Goal: Information Seeking & Learning: Find specific fact

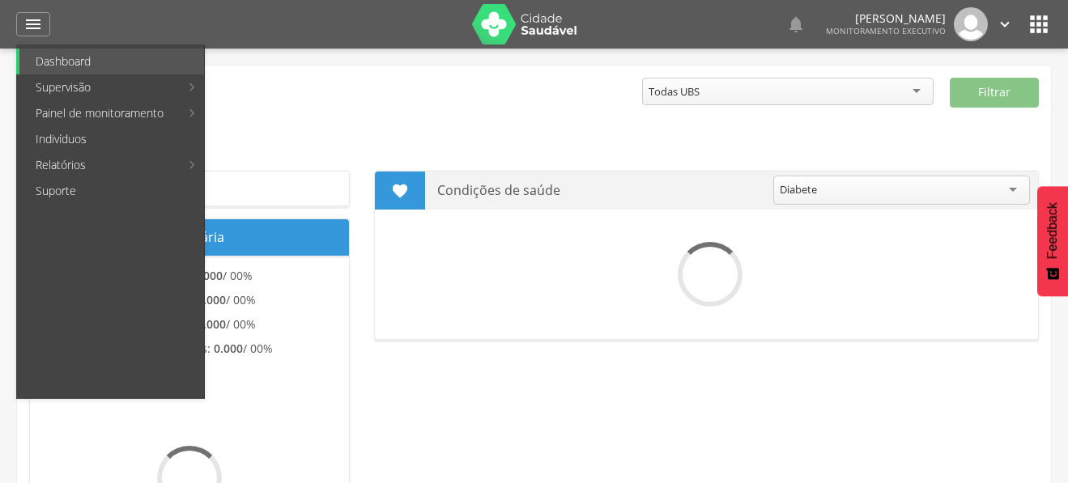
click at [62, 130] on link "Indivíduos" at bounding box center [111, 139] width 185 height 26
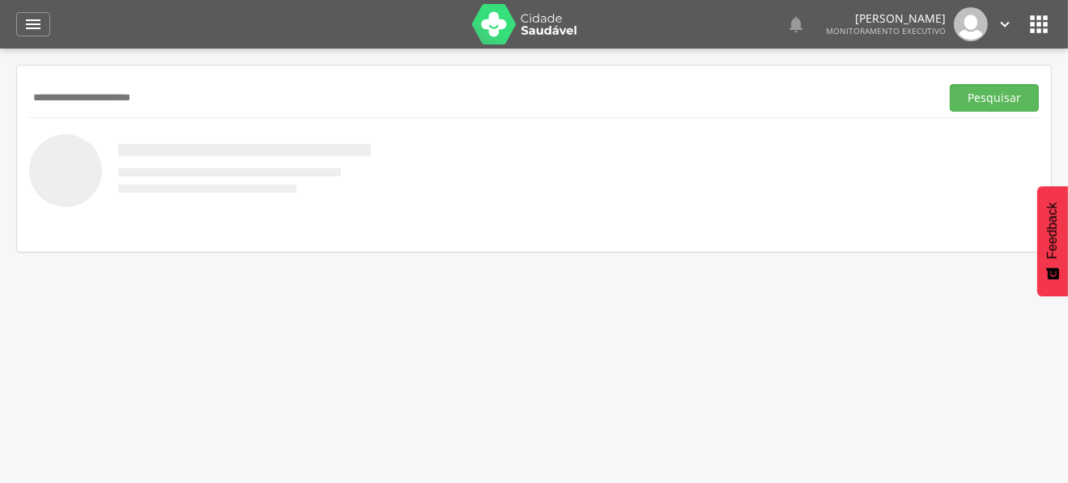
type input "**********"
click at [950, 84] on button "Pesquisar" at bounding box center [994, 98] width 89 height 28
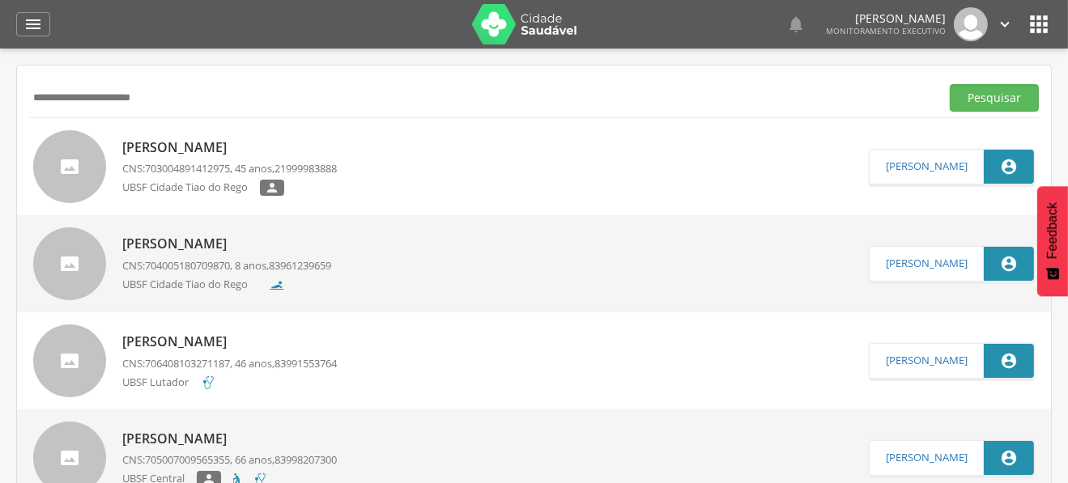
drag, startPoint x: 172, startPoint y: 141, endPoint x: 174, endPoint y: 126, distance: 14.7
click at [172, 141] on p "[PERSON_NAME]" at bounding box center [229, 147] width 215 height 19
type input "**********"
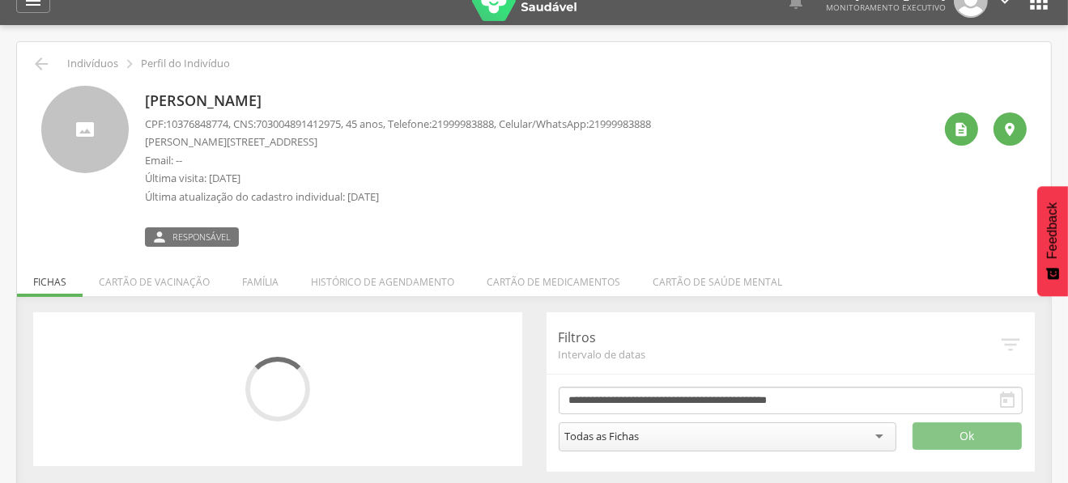
scroll to position [48, 0]
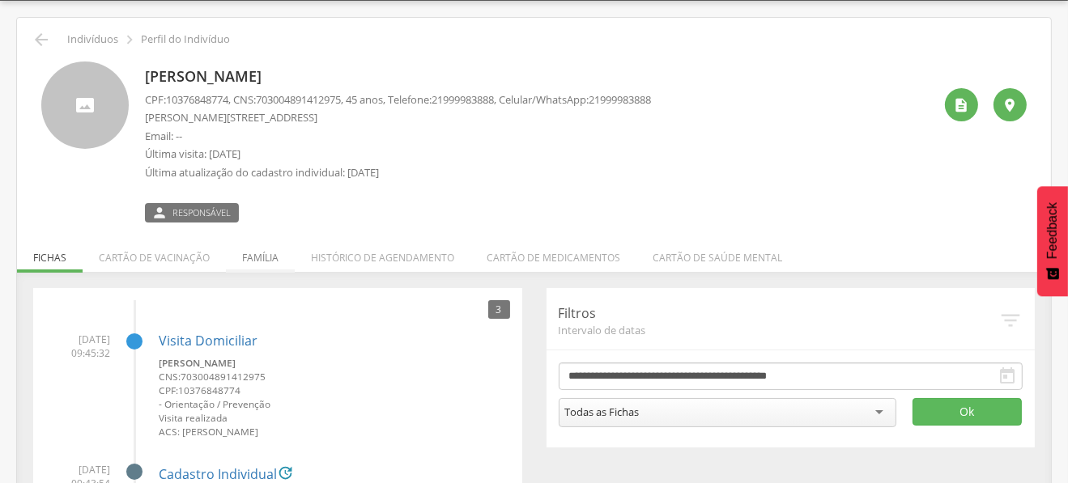
click at [259, 251] on li "Família" at bounding box center [260, 254] width 69 height 38
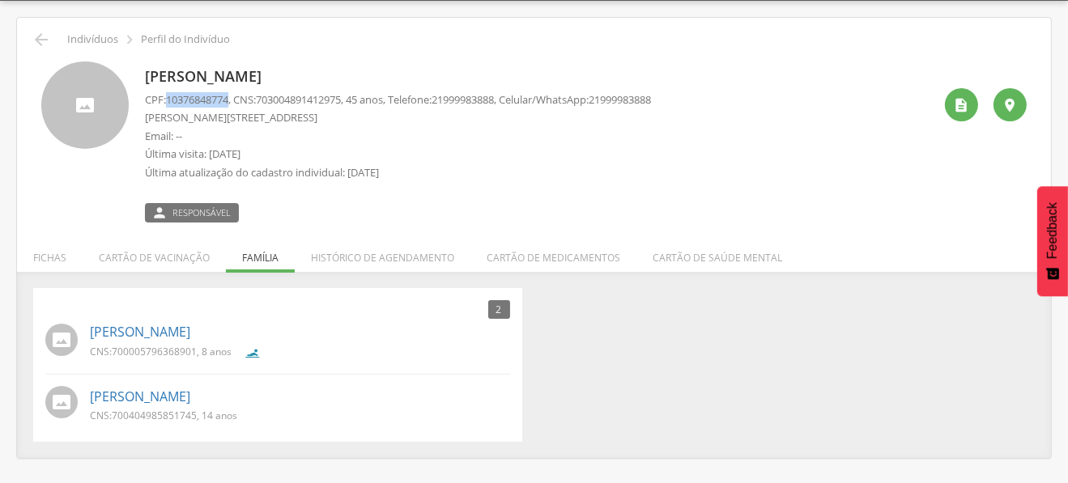
drag, startPoint x: 171, startPoint y: 100, endPoint x: 234, endPoint y: 100, distance: 63.2
click at [228, 100] on span "10376848774" at bounding box center [197, 99] width 62 height 15
copy span "10376848774"
click at [185, 101] on span "10376848774" at bounding box center [197, 99] width 62 height 15
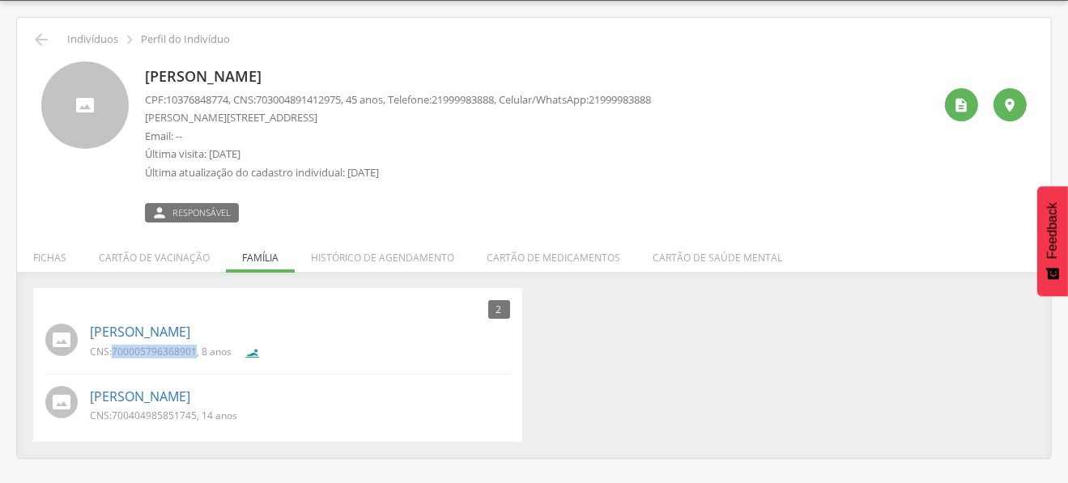
drag, startPoint x: 113, startPoint y: 347, endPoint x: 194, endPoint y: 350, distance: 81.0
click at [194, 350] on span "700005796368901" at bounding box center [154, 352] width 85 height 14
copy span "700005796368901"
drag, startPoint x: 113, startPoint y: 417, endPoint x: 194, endPoint y: 423, distance: 81.2
click at [194, 423] on div "CNS: 700404985851745 , 14 anos" at bounding box center [170, 417] width 160 height 17
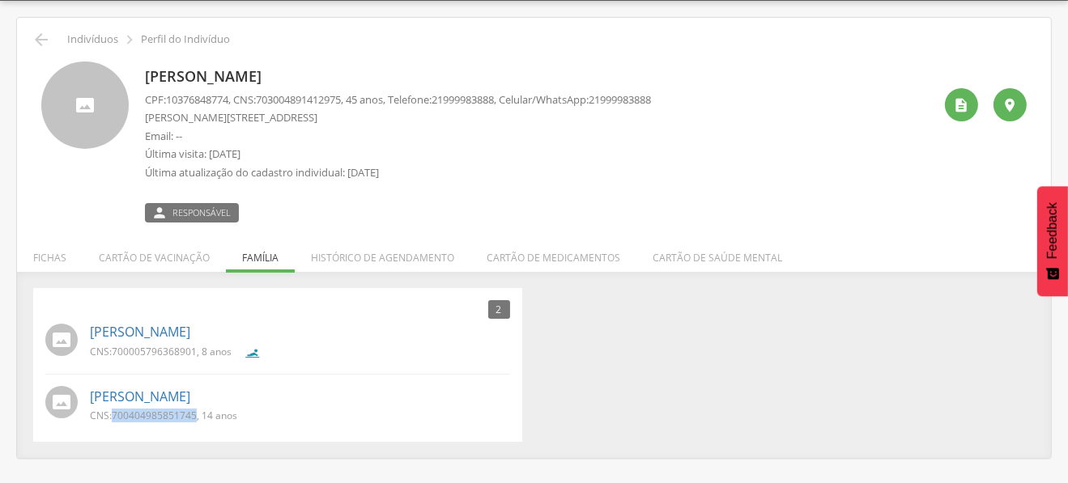
copy span "700404985851745"
click at [49, 36] on icon "" at bounding box center [41, 39] width 19 height 19
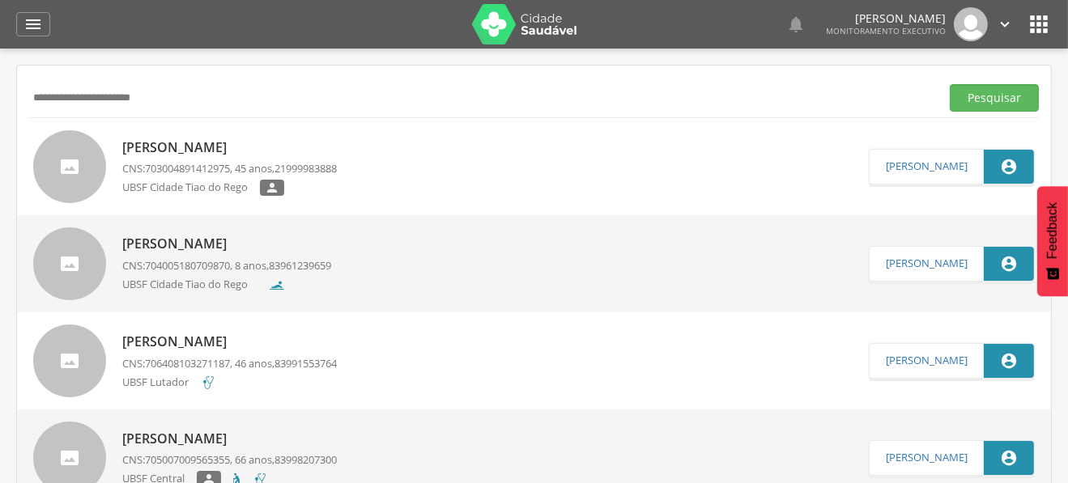
click at [71, 103] on input "**********" at bounding box center [481, 98] width 904 height 28
type input "**********"
click at [950, 84] on button "Pesquisar" at bounding box center [994, 98] width 89 height 28
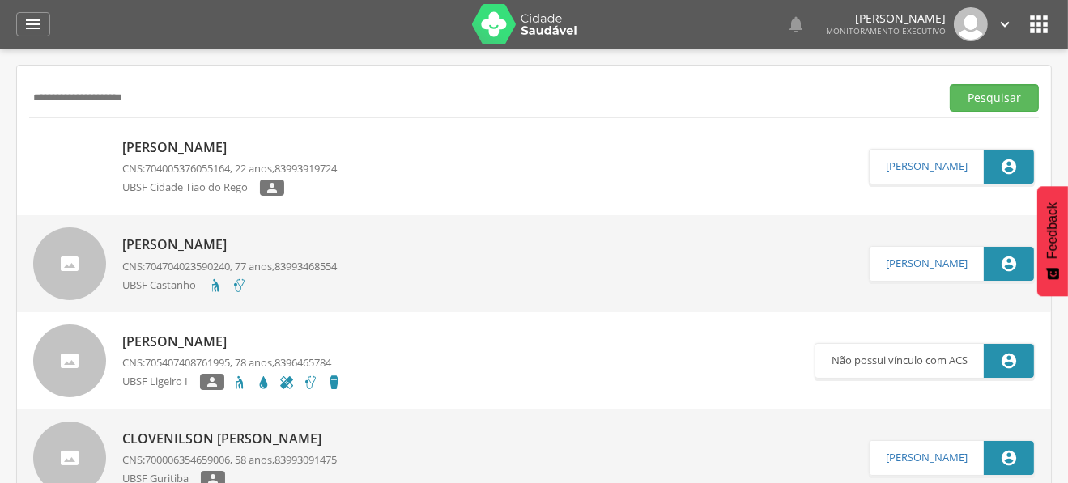
click at [97, 93] on input "**********" at bounding box center [481, 98] width 904 height 28
click at [94, 93] on input "**********" at bounding box center [481, 98] width 904 height 28
click at [90, 98] on input "**********" at bounding box center [481, 98] width 904 height 28
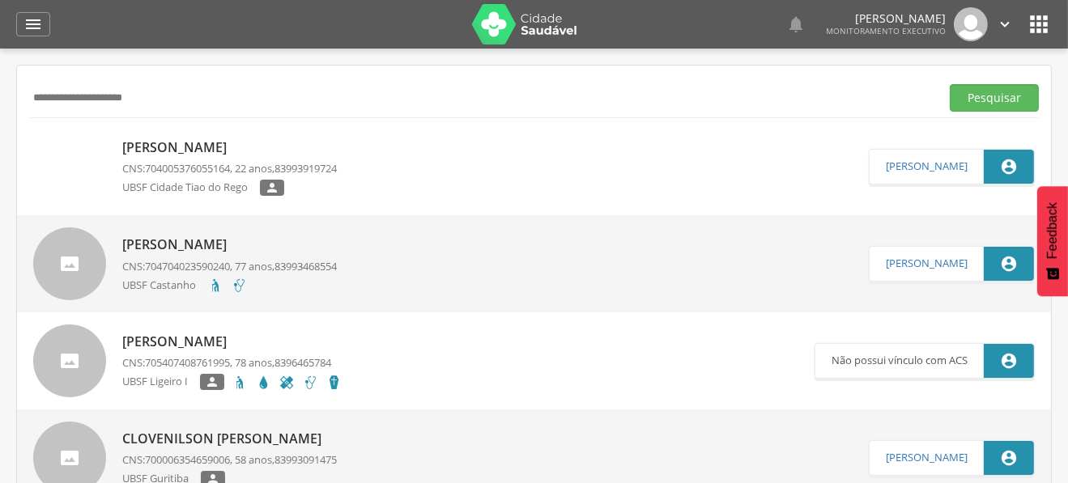
click at [90, 98] on input "**********" at bounding box center [481, 98] width 904 height 28
click at [58, 96] on input "**********" at bounding box center [481, 98] width 904 height 28
type input "**********"
click at [950, 84] on button "Pesquisar" at bounding box center [994, 98] width 89 height 28
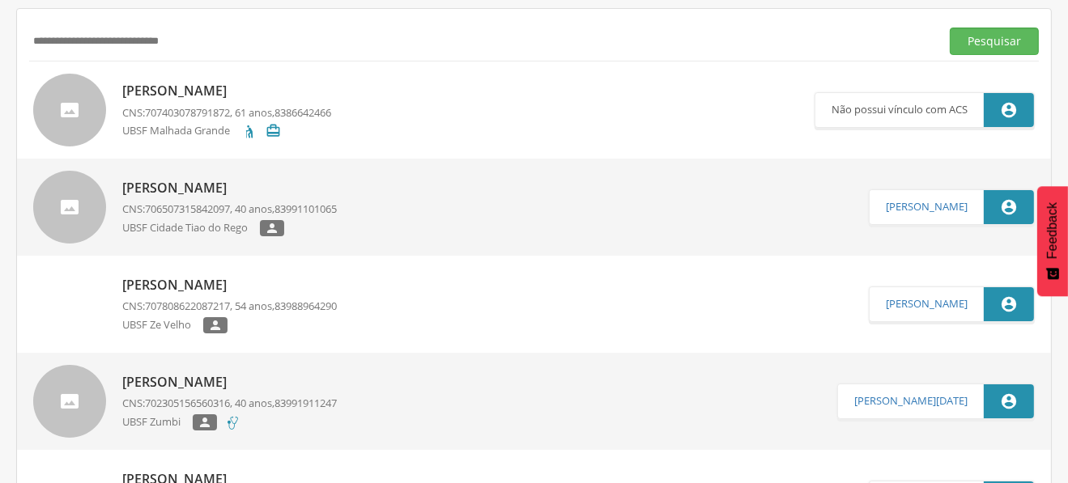
scroll to position [80, 0]
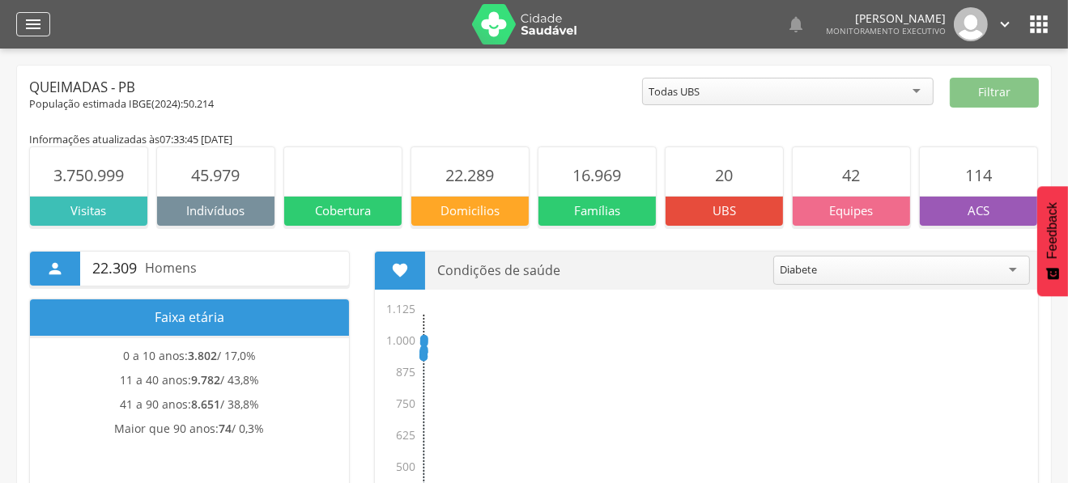
click at [24, 15] on icon "" at bounding box center [32, 24] width 19 height 19
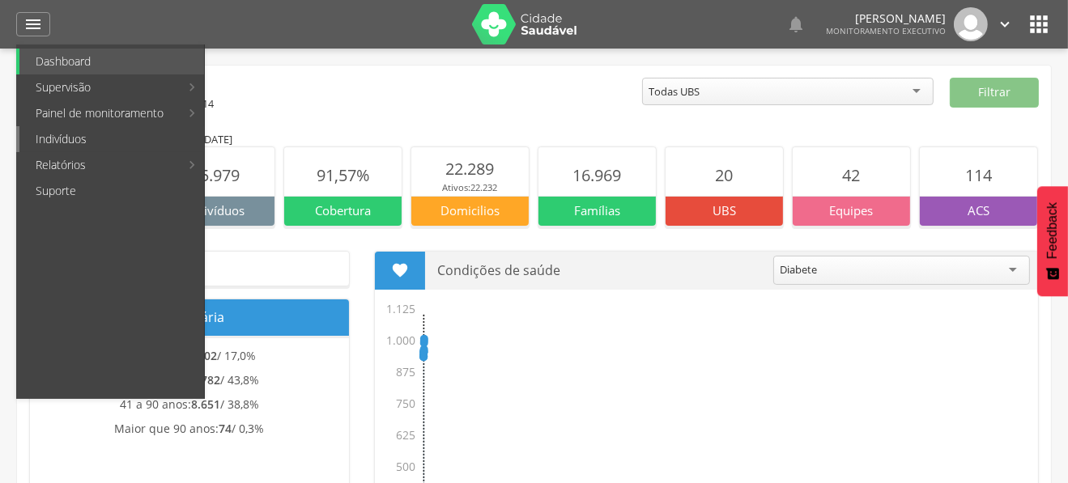
click at [66, 145] on link "Indivíduos" at bounding box center [111, 139] width 185 height 26
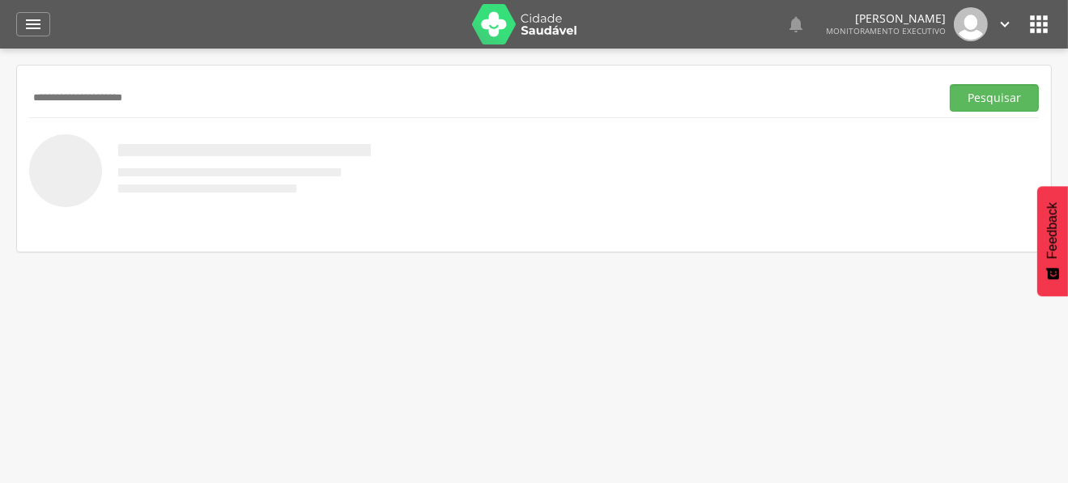
click at [950, 84] on button "Pesquisar" at bounding box center [994, 98] width 89 height 28
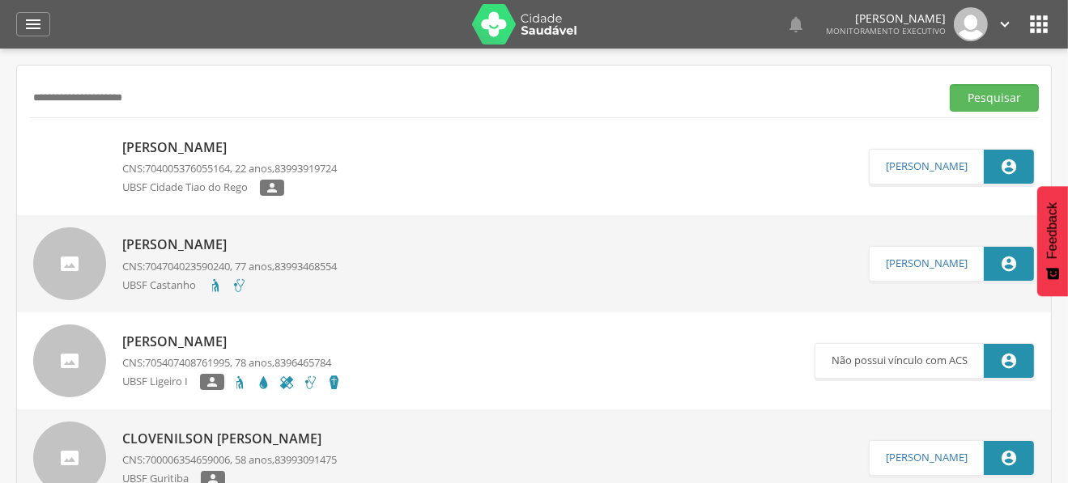
click at [174, 143] on p "[PERSON_NAME]" at bounding box center [229, 147] width 215 height 19
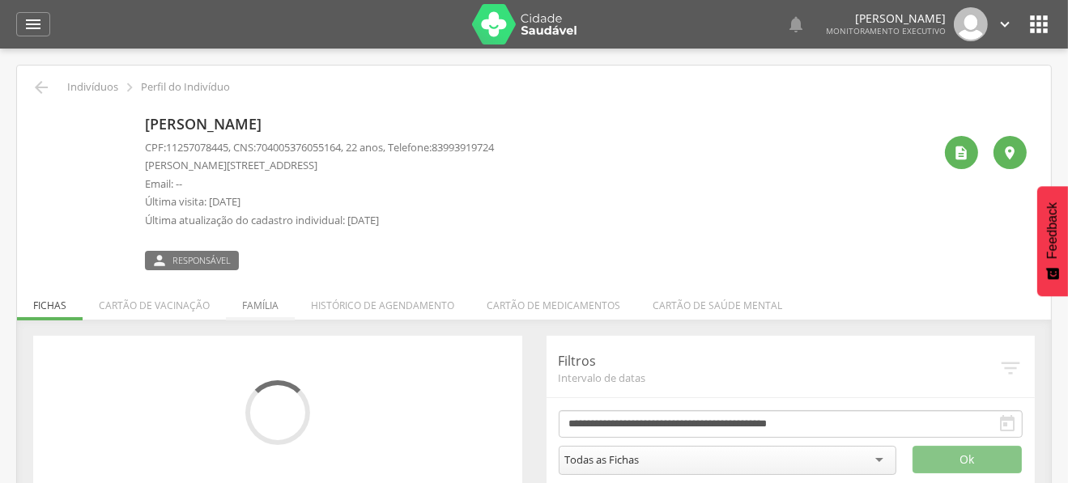
click at [270, 300] on li "Família" at bounding box center [260, 302] width 69 height 38
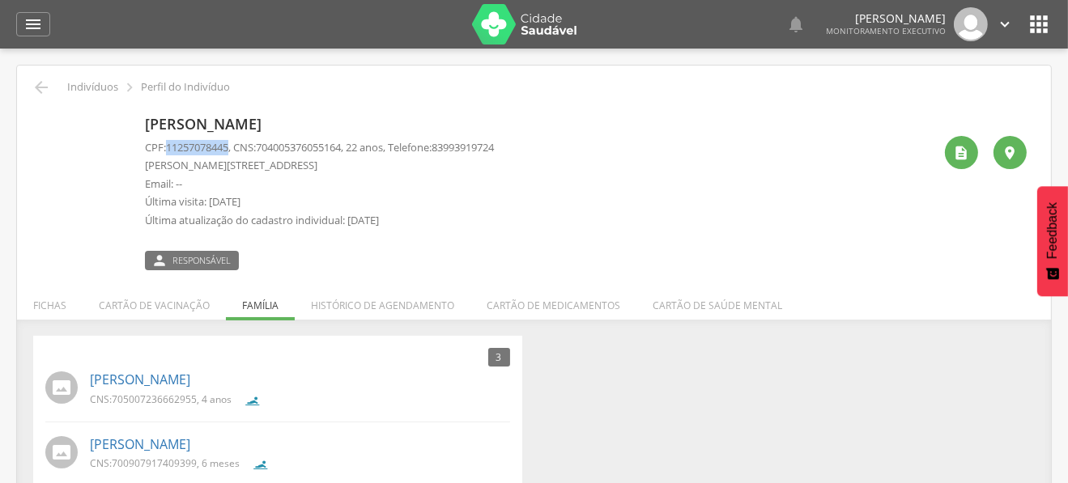
drag, startPoint x: 169, startPoint y: 145, endPoint x: 236, endPoint y: 151, distance: 66.6
click at [236, 151] on p "CPF: 11257078445 , CNS: [PHONE_NUMBER] , 22 anos, Telefone: [PHONE_NUMBER]" at bounding box center [319, 147] width 349 height 15
copy span "11257078445"
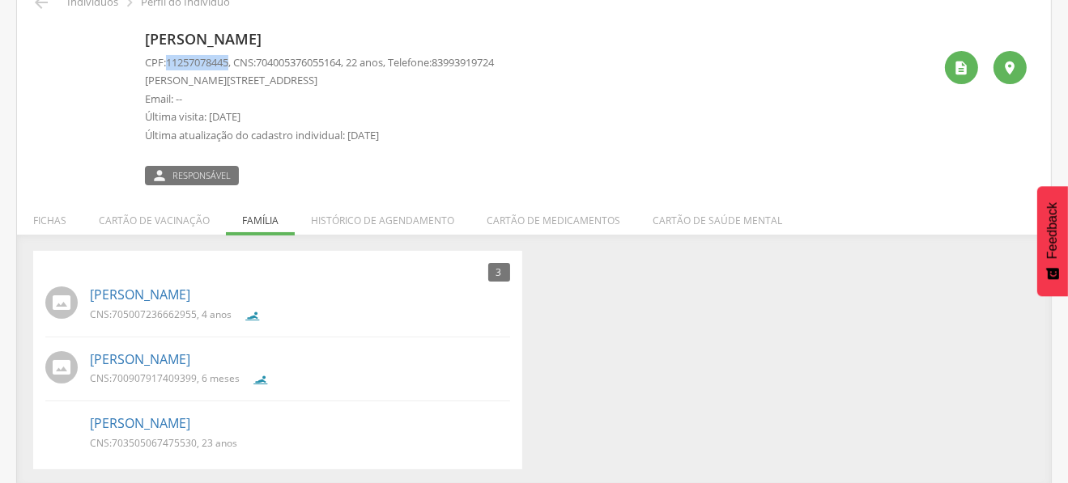
scroll to position [88, 0]
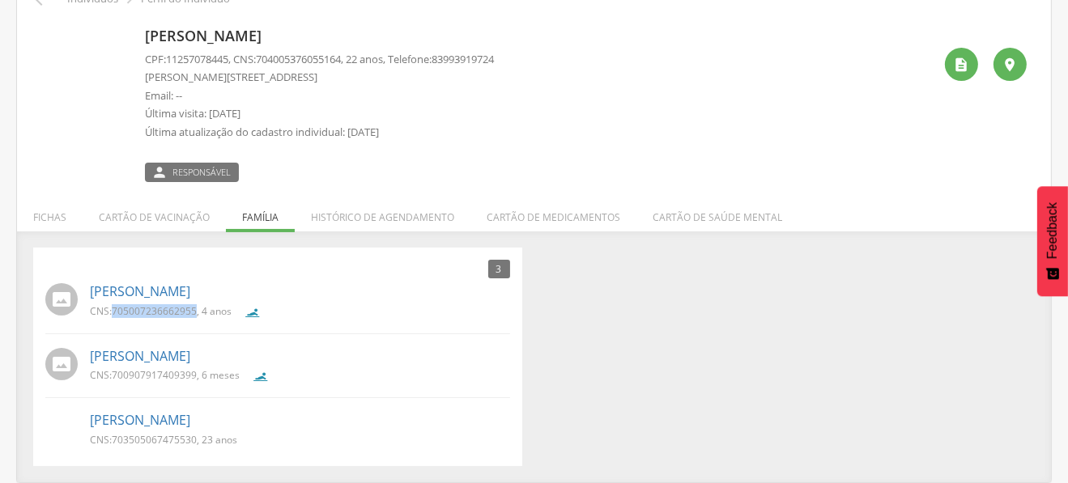
drag, startPoint x: 113, startPoint y: 309, endPoint x: 196, endPoint y: 311, distance: 83.4
click at [196, 311] on p "CNS: 705007236662955 , 4 anos" at bounding box center [161, 311] width 142 height 14
copy span "705007236662955"
drag, startPoint x: 113, startPoint y: 377, endPoint x: 197, endPoint y: 377, distance: 83.4
click at [197, 377] on p "CNS: 700907917409399 , 6 meses" at bounding box center [165, 375] width 150 height 14
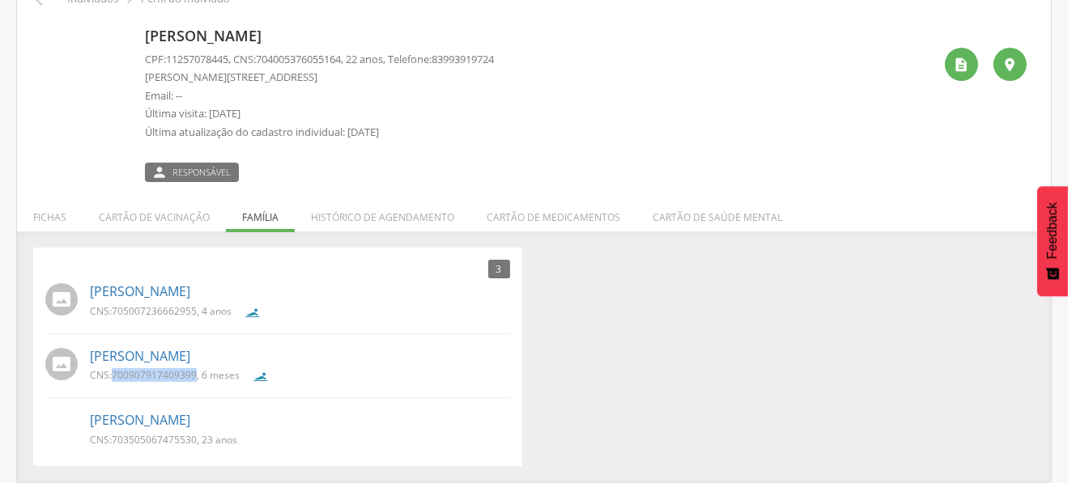
copy span "700907917409399"
drag, startPoint x: 130, startPoint y: 445, endPoint x: 196, endPoint y: 440, distance: 66.6
click at [196, 440] on span "703505067475530" at bounding box center [154, 440] width 85 height 14
copy span "703505067475530"
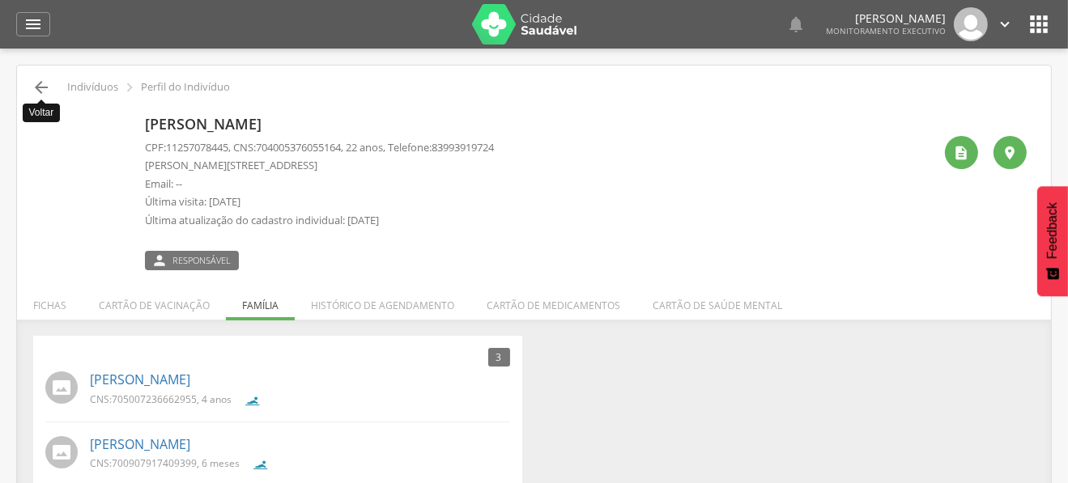
click at [40, 78] on icon "" at bounding box center [41, 87] width 19 height 19
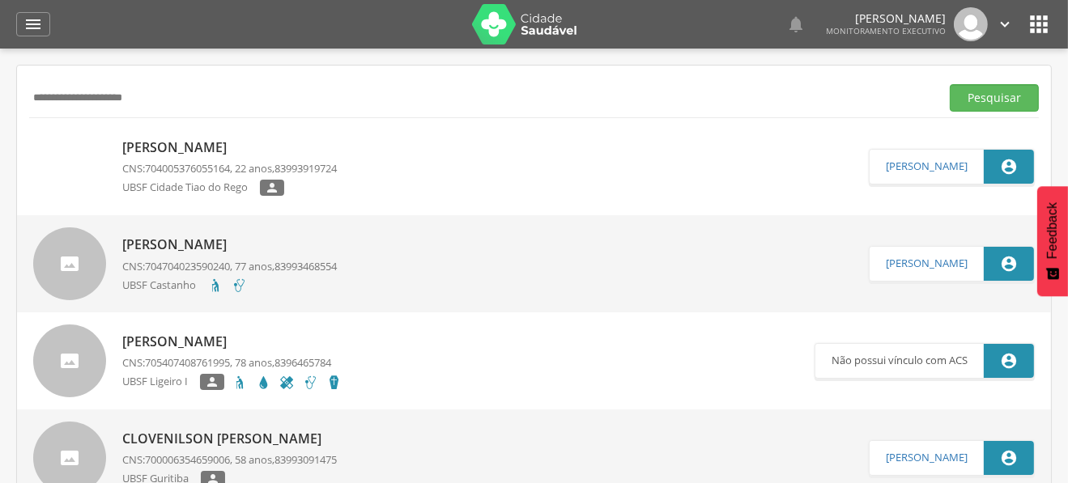
click at [78, 90] on input "**********" at bounding box center [481, 98] width 904 height 28
click at [950, 84] on button "Pesquisar" at bounding box center [994, 98] width 89 height 28
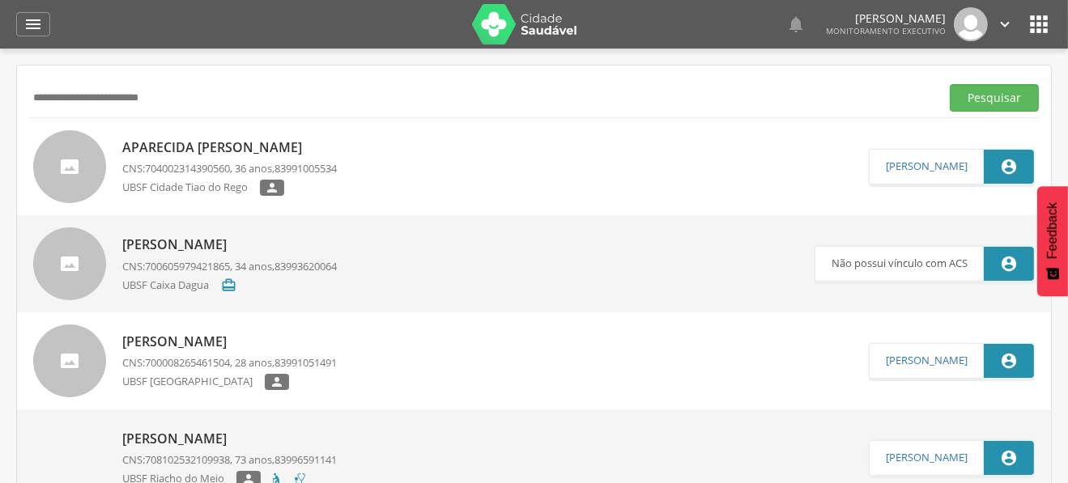
click at [228, 149] on p "Aparecida [PERSON_NAME]" at bounding box center [229, 147] width 215 height 19
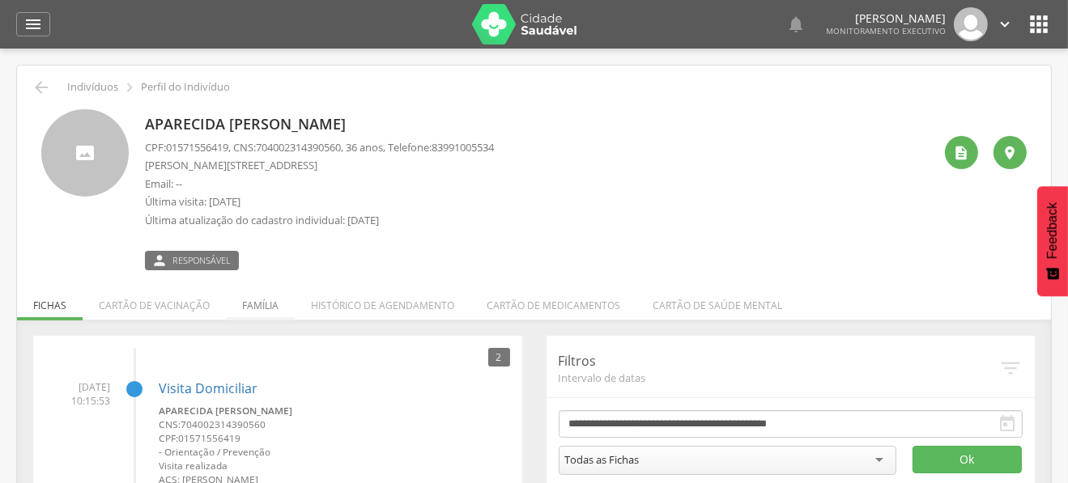
click at [237, 303] on li "Família" at bounding box center [260, 302] width 69 height 38
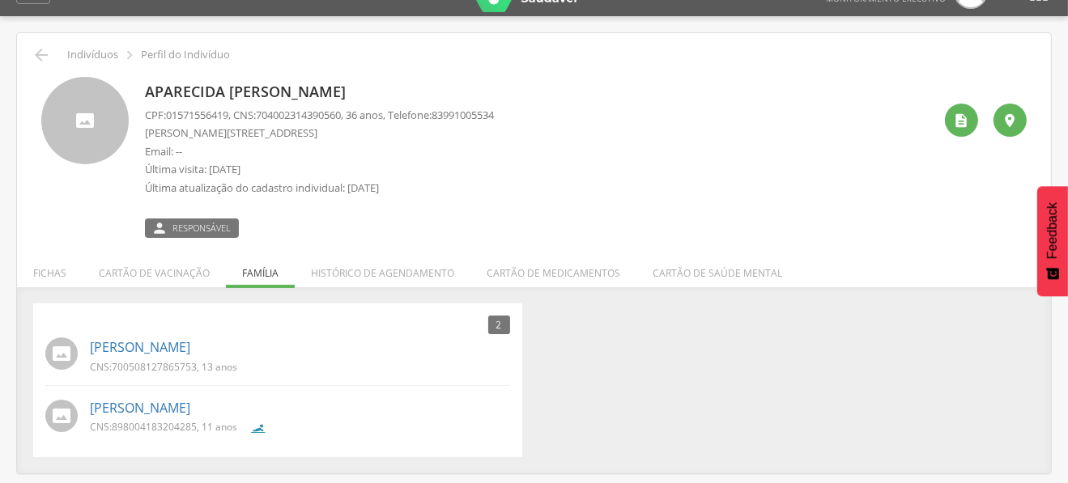
scroll to position [48, 0]
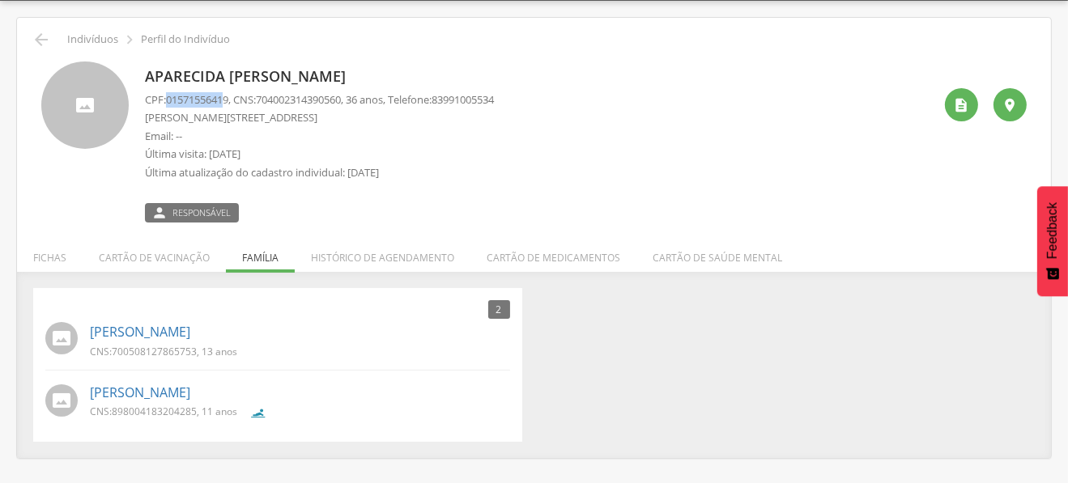
drag, startPoint x: 168, startPoint y: 96, endPoint x: 227, endPoint y: 97, distance: 59.1
click at [227, 97] on p "CPF: 01571556419 , CNS: [PHONE_NUMBER] , 36 anos, Telefone: [PHONE_NUMBER]" at bounding box center [319, 99] width 349 height 15
drag, startPoint x: 268, startPoint y: 100, endPoint x: 357, endPoint y: 100, distance: 89.1
click at [357, 100] on p "CPF: 01571556419 , CNS: [PHONE_NUMBER] , 36 anos, Telefone: [PHONE_NUMBER]" at bounding box center [319, 99] width 349 height 15
copy span "704002314390560"
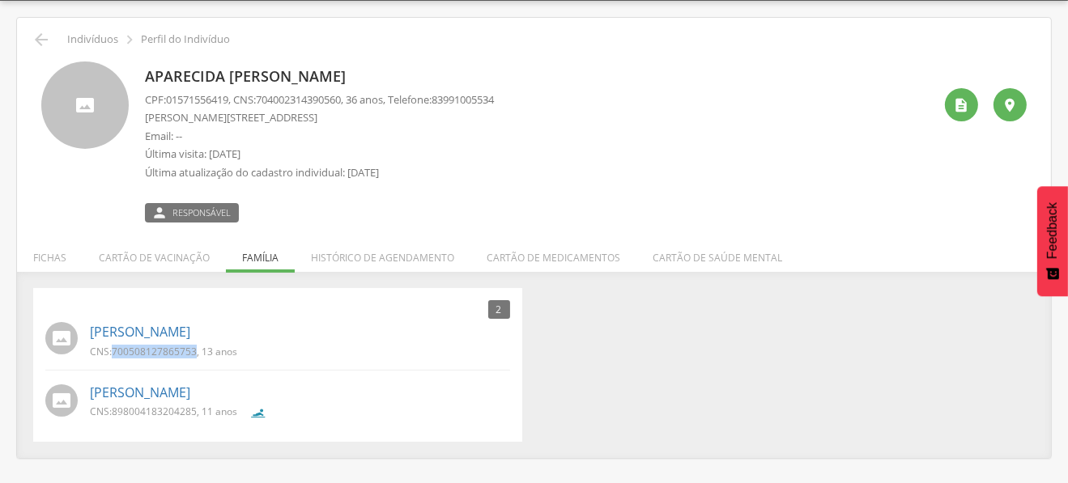
drag, startPoint x: 113, startPoint y: 351, endPoint x: 195, endPoint y: 347, distance: 81.8
click at [195, 347] on span "700508127865753" at bounding box center [154, 352] width 85 height 14
copy span "700508127865753"
drag, startPoint x: 115, startPoint y: 406, endPoint x: 198, endPoint y: 415, distance: 83.2
click at [198, 415] on p "CNS: 898004183204285 , 11 anos" at bounding box center [163, 412] width 147 height 14
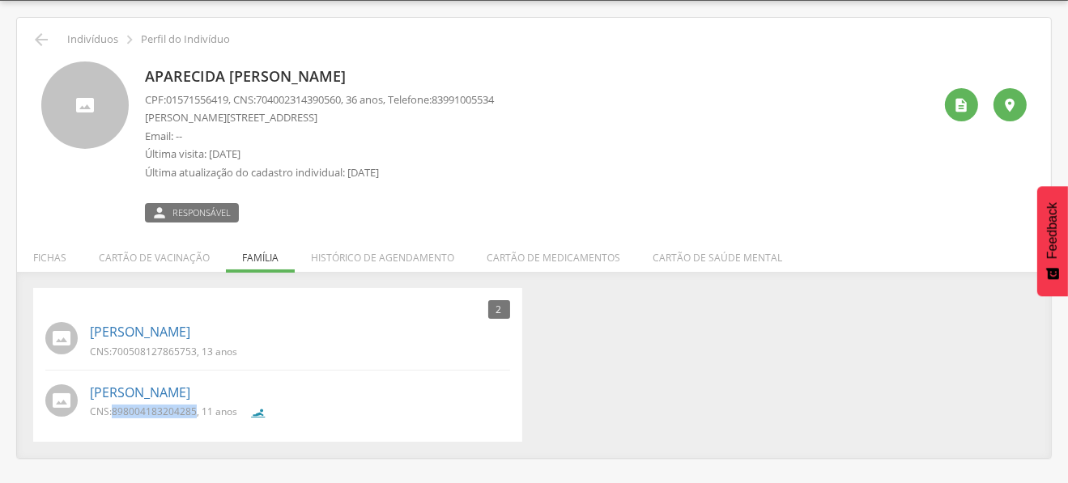
copy span "898004183204285"
click at [133, 388] on link "[PERSON_NAME]" at bounding box center [140, 393] width 100 height 19
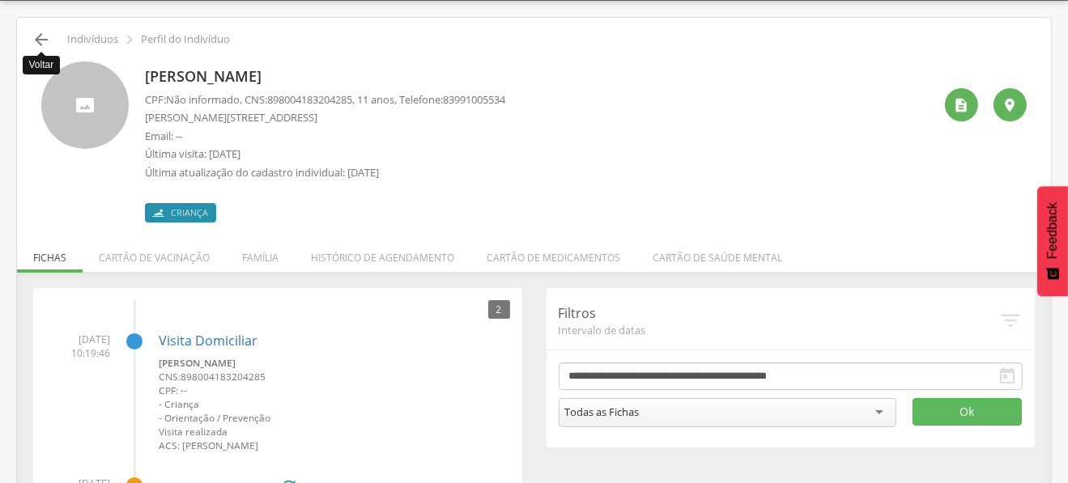
click at [40, 38] on icon "" at bounding box center [41, 39] width 19 height 19
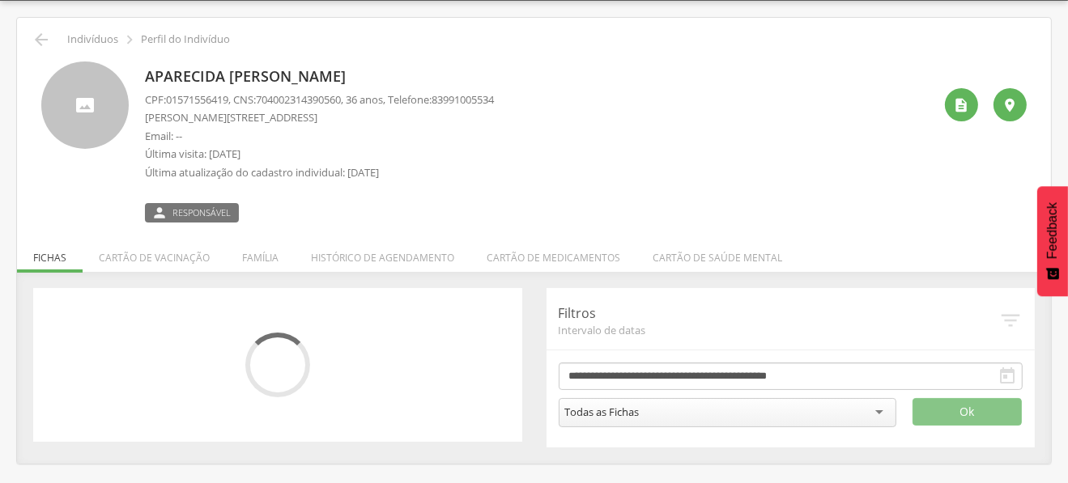
click at [24, 36] on div " Indivíduos  Perfil do Indivíduo Aparecida [PERSON_NAME] CPF: 01571556419 , C…" at bounding box center [534, 241] width 1034 height 446
click at [32, 34] on icon "" at bounding box center [41, 39] width 19 height 19
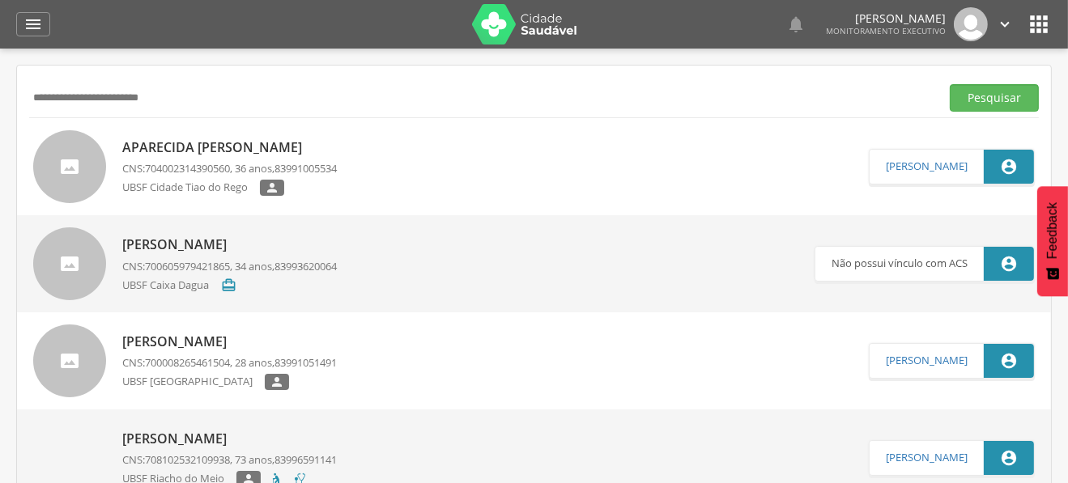
click at [109, 104] on input "**********" at bounding box center [481, 98] width 904 height 28
click at [950, 84] on button "Pesquisar" at bounding box center [994, 98] width 89 height 28
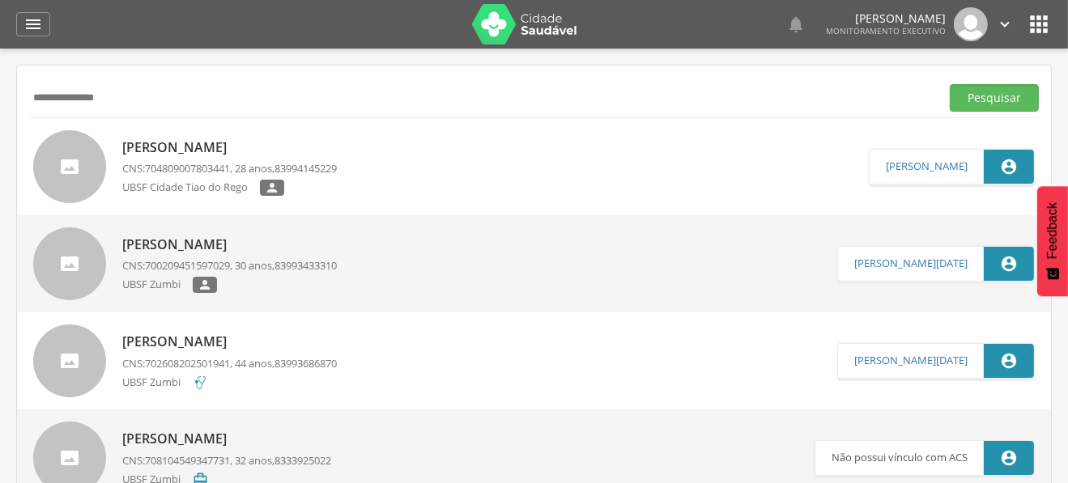
click at [198, 144] on p "[PERSON_NAME]" at bounding box center [229, 147] width 215 height 19
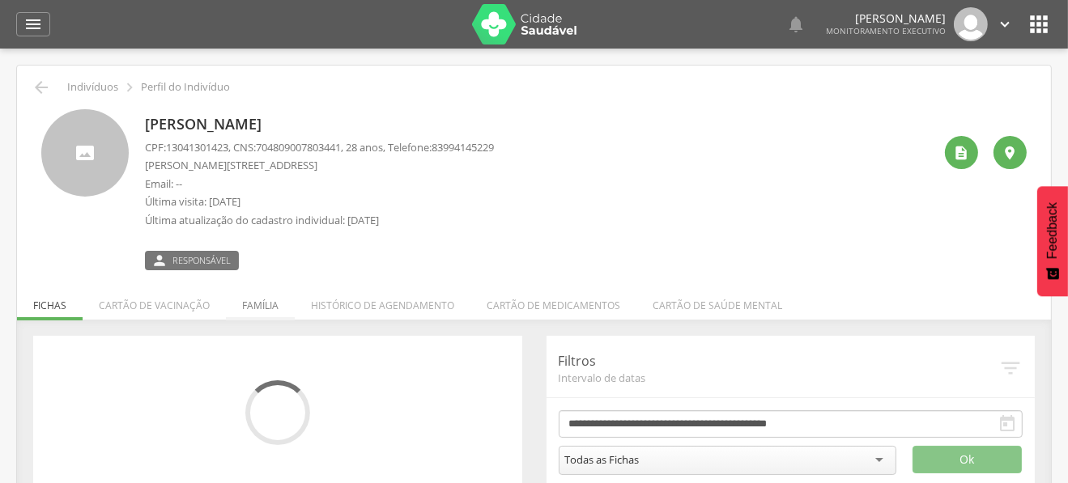
click at [243, 302] on li "Família" at bounding box center [260, 302] width 69 height 38
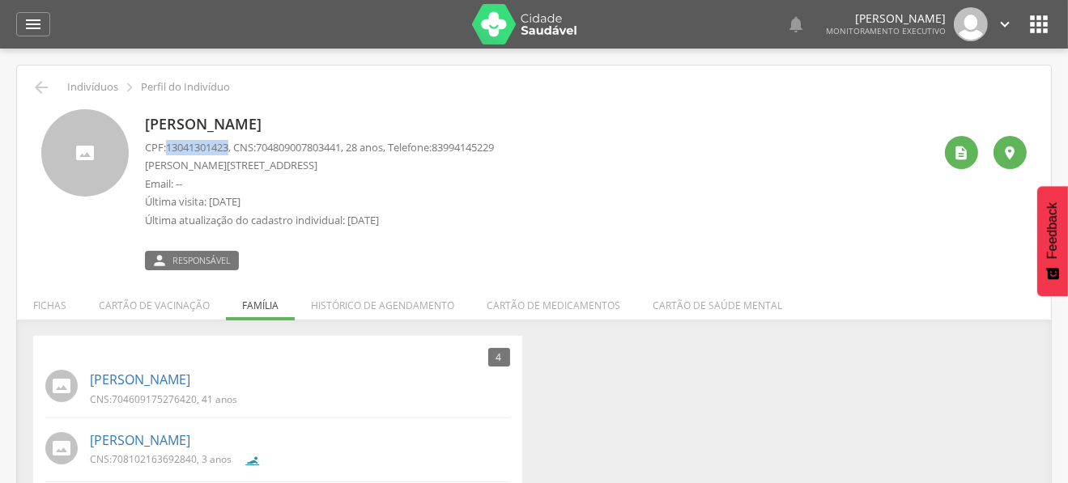
drag, startPoint x: 168, startPoint y: 149, endPoint x: 232, endPoint y: 152, distance: 64.0
click at [228, 152] on span "13041301423" at bounding box center [197, 147] width 62 height 15
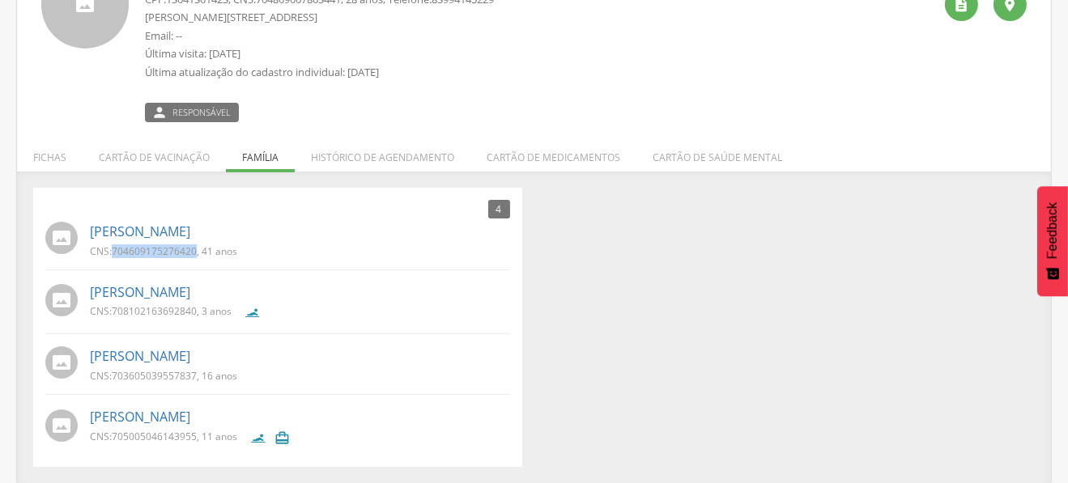
drag, startPoint x: 115, startPoint y: 253, endPoint x: 194, endPoint y: 249, distance: 79.5
click at [194, 249] on span "704609175276420" at bounding box center [154, 252] width 85 height 14
drag, startPoint x: 112, startPoint y: 312, endPoint x: 194, endPoint y: 313, distance: 82.6
click at [194, 313] on p "CNS: 708102163692840 , 3 anos" at bounding box center [161, 311] width 142 height 14
drag, startPoint x: 113, startPoint y: 373, endPoint x: 195, endPoint y: 376, distance: 81.8
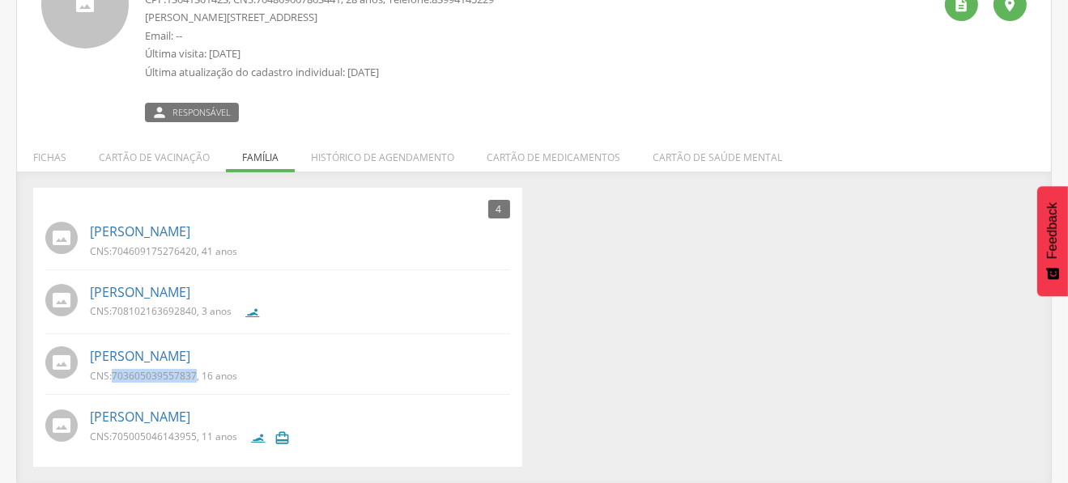
click at [195, 376] on span "703605039557837" at bounding box center [154, 376] width 85 height 14
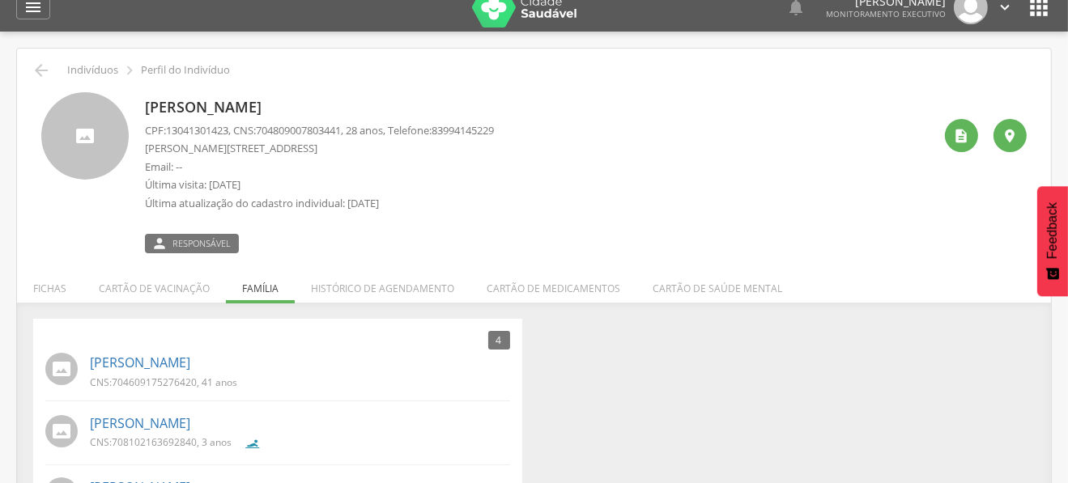
scroll to position [0, 0]
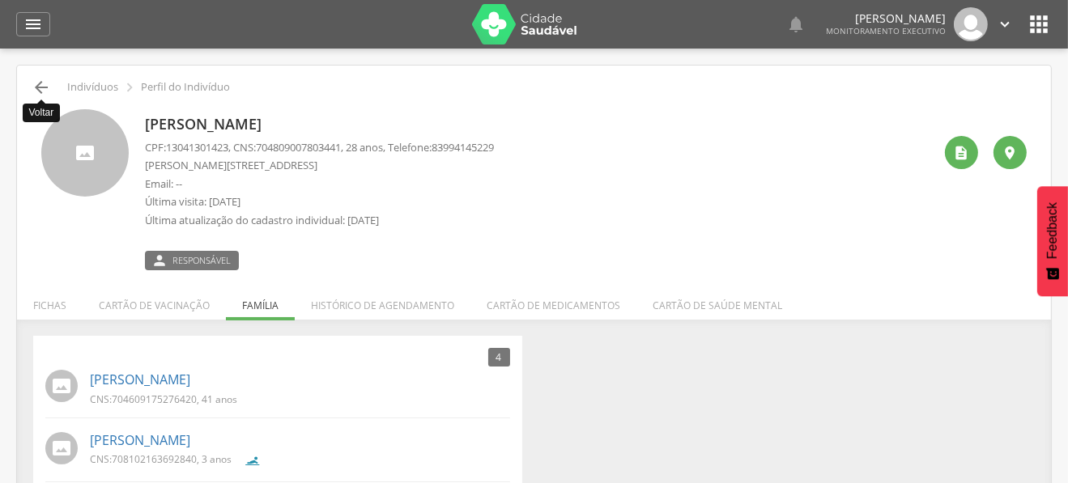
click at [38, 87] on icon "" at bounding box center [41, 87] width 19 height 19
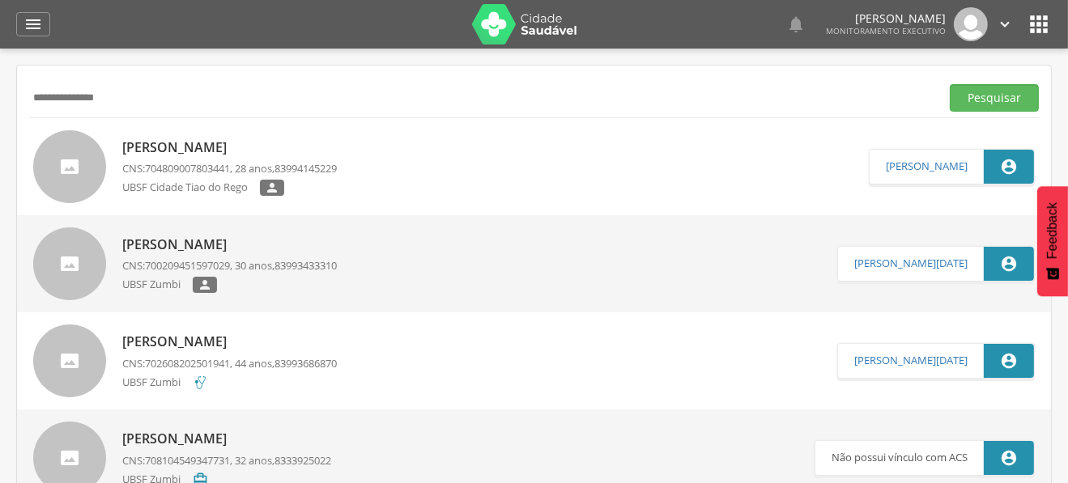
click at [56, 92] on input "**********" at bounding box center [481, 98] width 904 height 28
type input "**********"
click at [950, 84] on button "Pesquisar" at bounding box center [994, 98] width 89 height 28
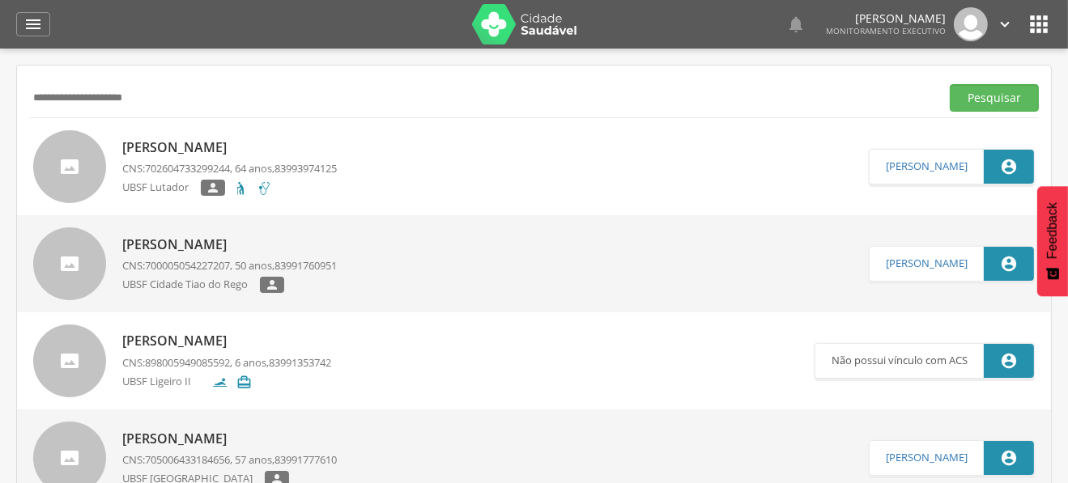
click at [242, 141] on p "[PERSON_NAME]" at bounding box center [229, 147] width 215 height 19
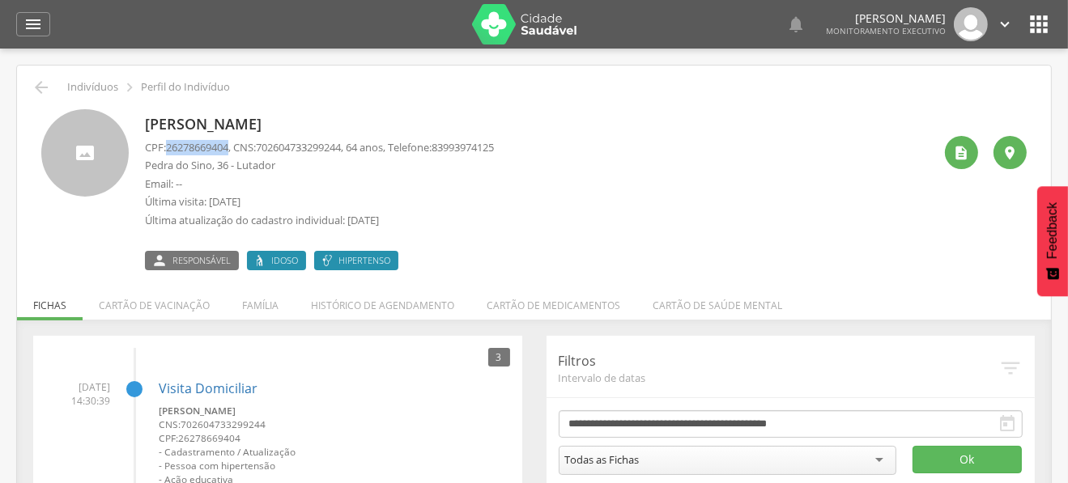
drag, startPoint x: 169, startPoint y: 149, endPoint x: 233, endPoint y: 147, distance: 64.0
click at [228, 147] on span "26278669404" at bounding box center [197, 147] width 62 height 15
click at [601, 143] on div "[PERSON_NAME] CPF: 26278669404 , CNS: [PHONE_NUMBER] , 64 anos, Telefone: 83993…" at bounding box center [539, 189] width 788 height 161
